Goal: Task Accomplishment & Management: Use online tool/utility

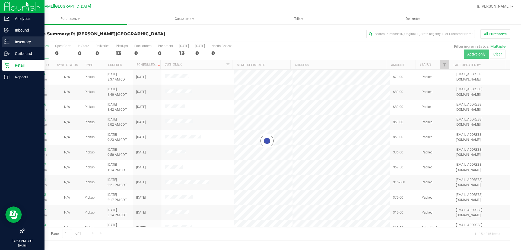
click at [10, 41] on p "Inventory" at bounding box center [26, 42] width 33 height 7
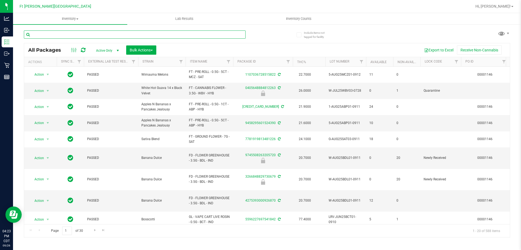
click at [99, 35] on input "text" at bounding box center [135, 34] width 222 height 8
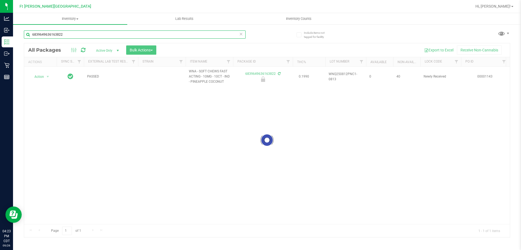
type input "6839649636163822"
click at [37, 78] on div at bounding box center [267, 140] width 486 height 194
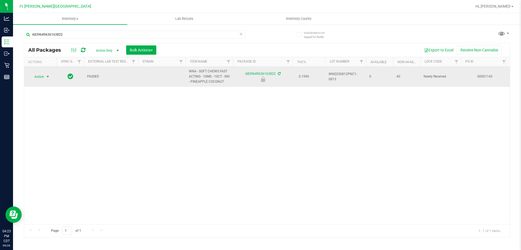
click at [38, 77] on span "Action" at bounding box center [37, 77] width 15 height 8
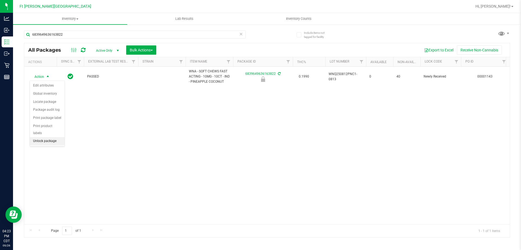
click at [44, 137] on li "Unlock package" at bounding box center [47, 141] width 35 height 8
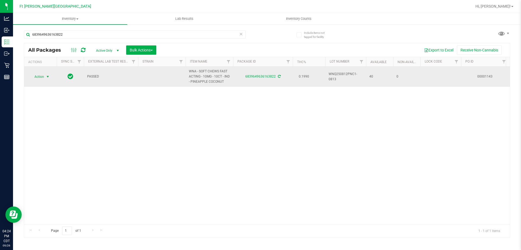
click at [41, 76] on span "Action" at bounding box center [37, 77] width 15 height 8
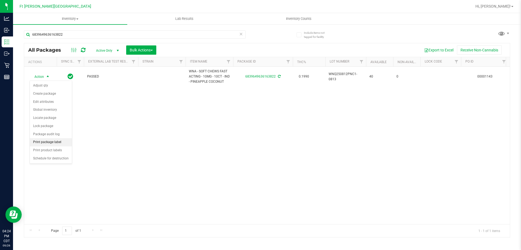
click at [46, 142] on li "Print package label" at bounding box center [51, 142] width 42 height 8
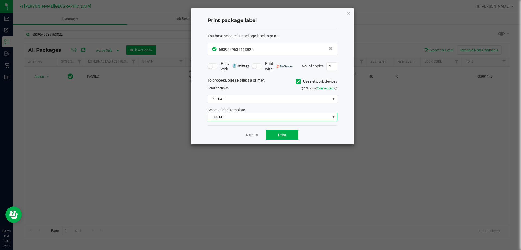
click at [231, 117] on span "300 DPI" at bounding box center [269, 117] width 122 height 8
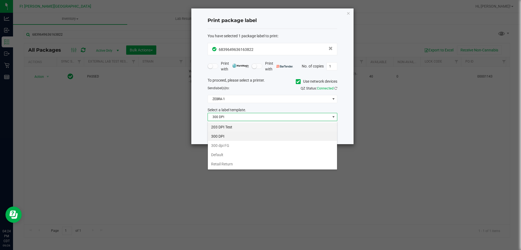
scroll to position [8, 130]
drag, startPoint x: 245, startPoint y: 128, endPoint x: 270, endPoint y: 138, distance: 26.5
click at [247, 129] on li "203 DPI Test" at bounding box center [272, 126] width 129 height 9
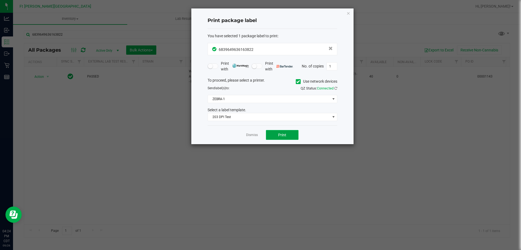
click at [281, 137] on button "Print" at bounding box center [282, 135] width 33 height 10
